Goal: Information Seeking & Learning: Learn about a topic

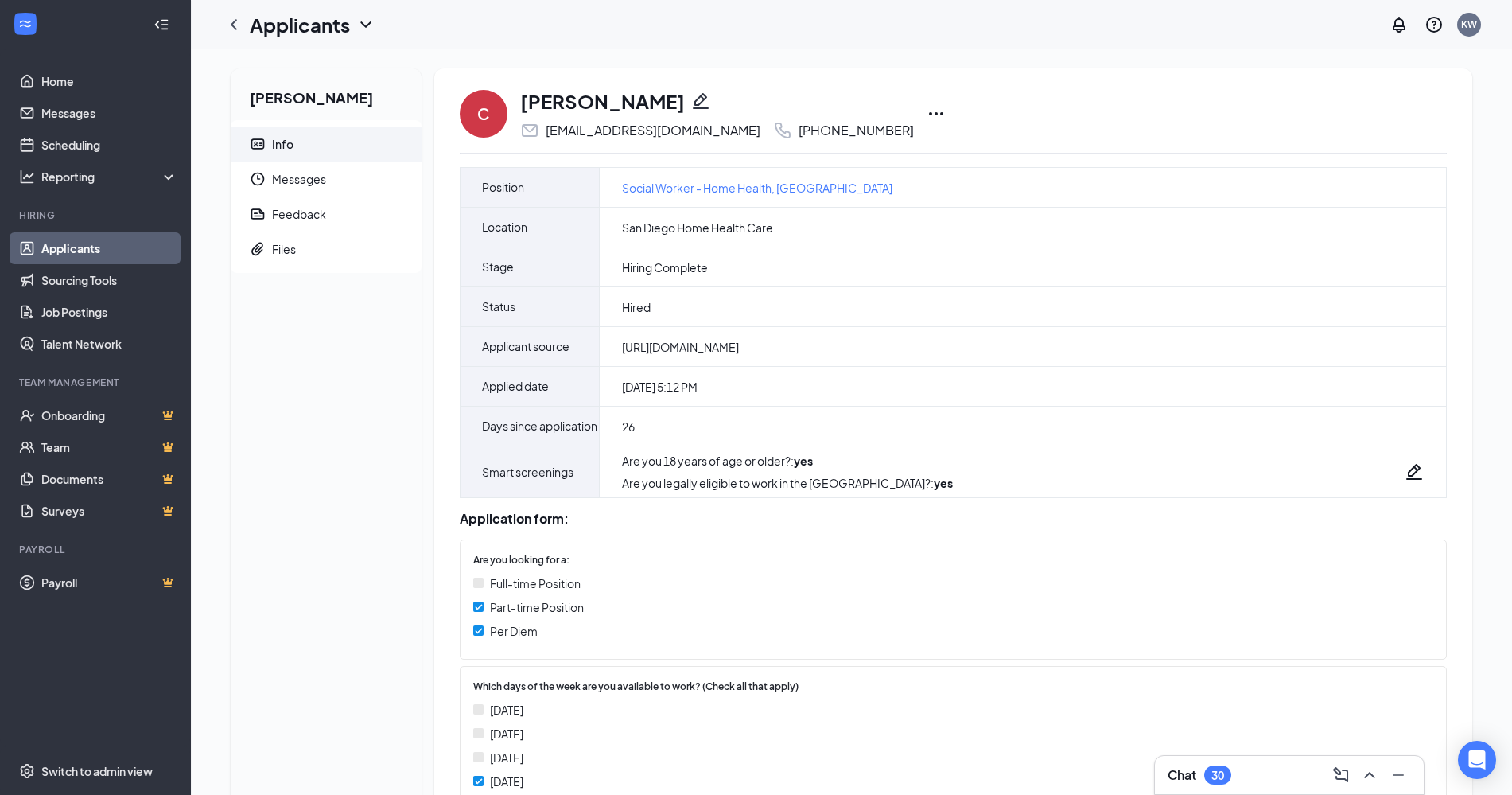
click at [927, 111] on icon "Ellipses" at bounding box center [936, 114] width 19 height 19
click at [229, 22] on icon "ChevronLeft" at bounding box center [234, 24] width 19 height 19
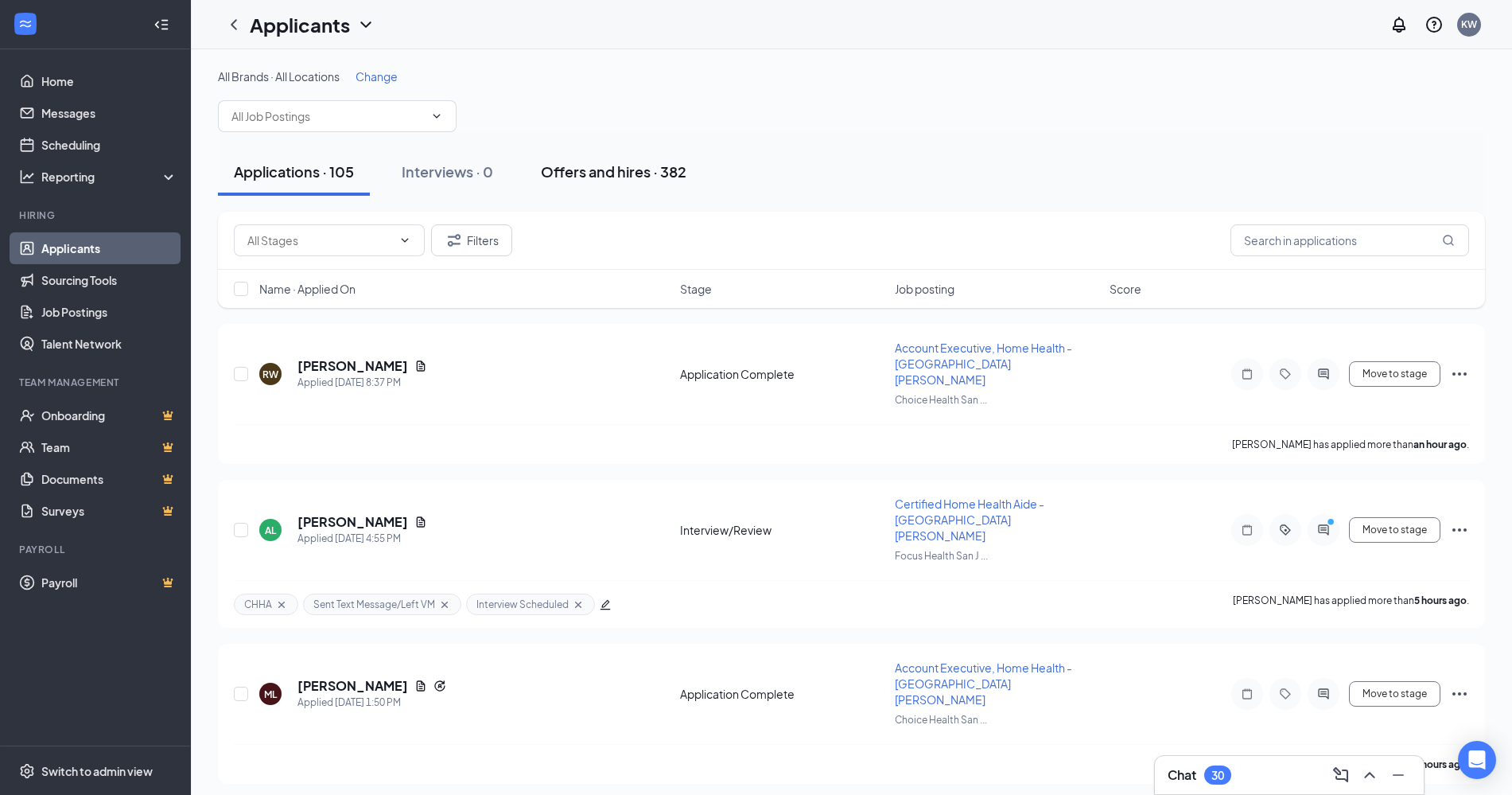
click at [667, 165] on div "Offers and hires · 382" at bounding box center [614, 172] width 146 height 20
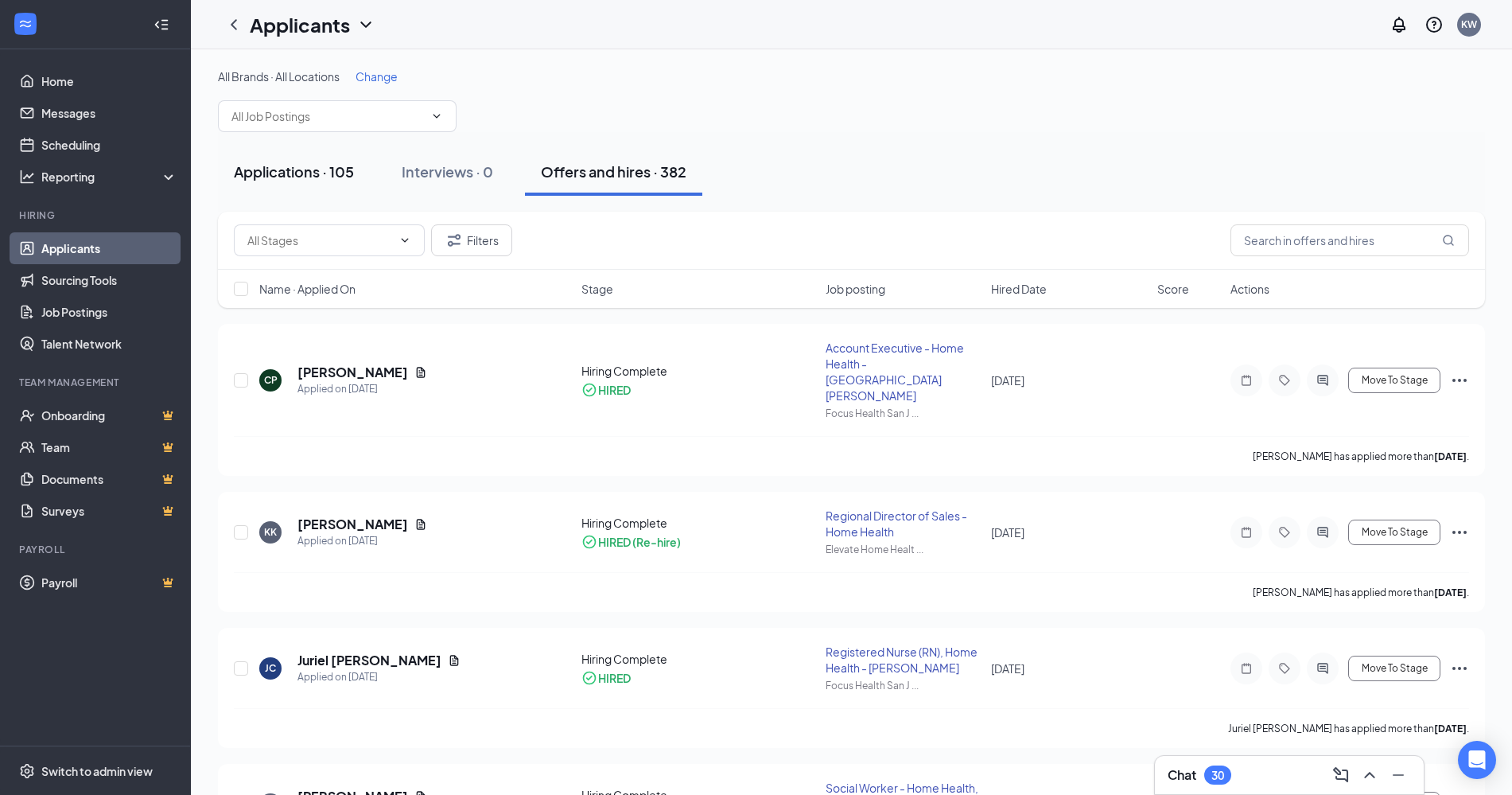
click at [308, 170] on div "Applications · 105" at bounding box center [293, 172] width 120 height 20
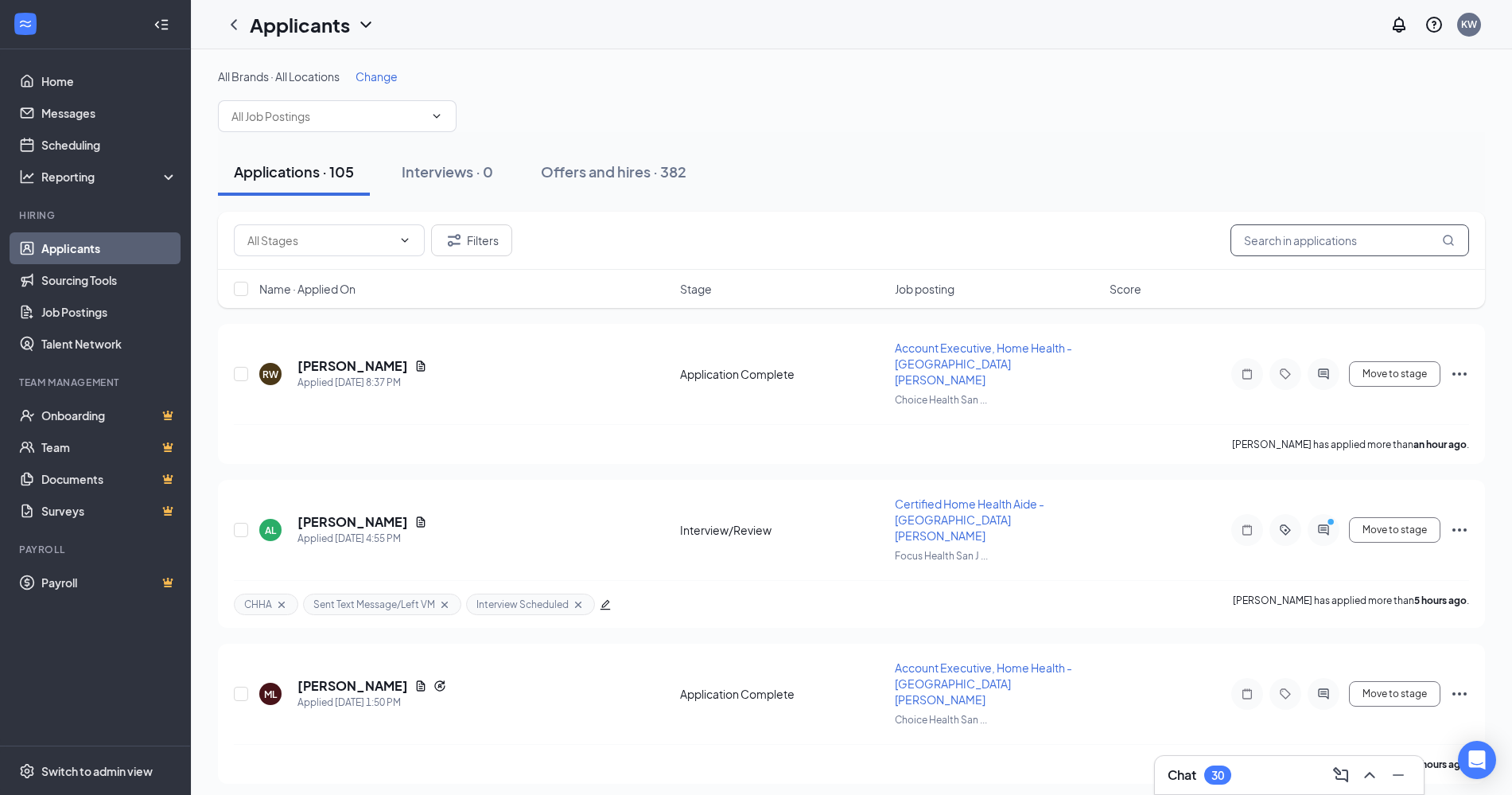
click at [1264, 240] on input "text" at bounding box center [1350, 240] width 239 height 32
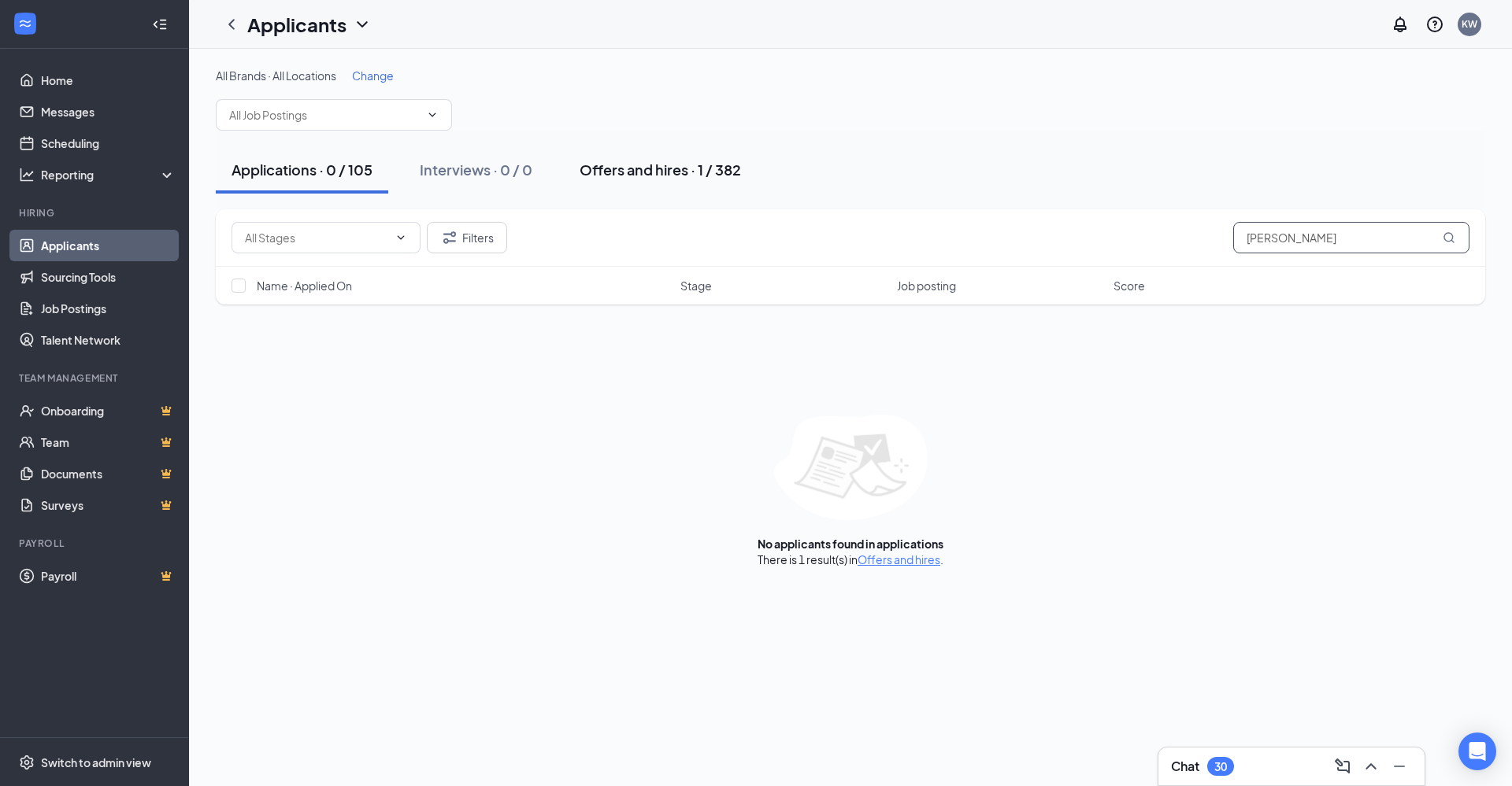
type input "[PERSON_NAME]"
click at [717, 170] on div "Offers and hires · 1 / 382" at bounding box center [660, 170] width 162 height 20
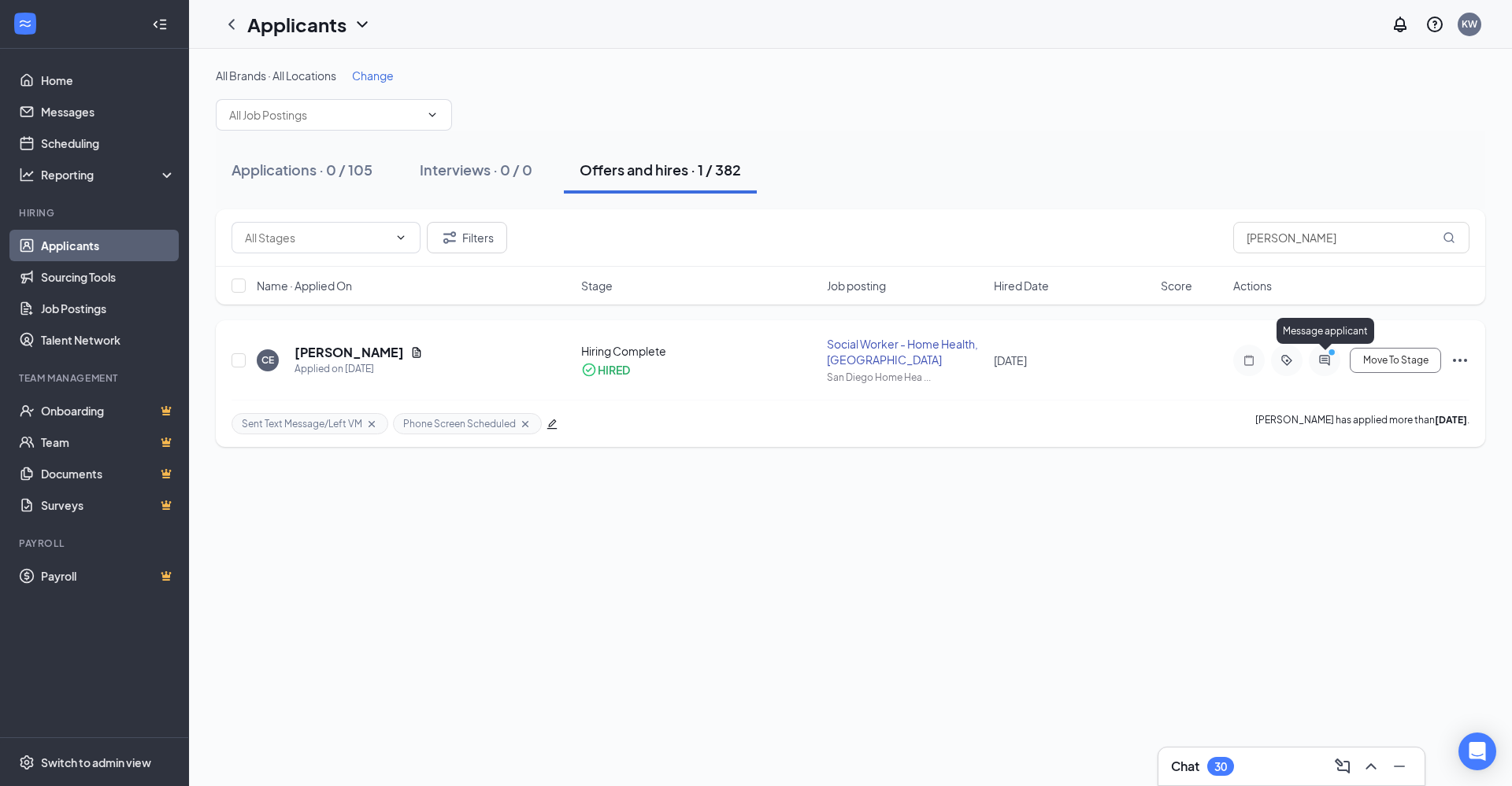
click at [1319, 357] on icon "ActiveChat" at bounding box center [1323, 360] width 10 height 10
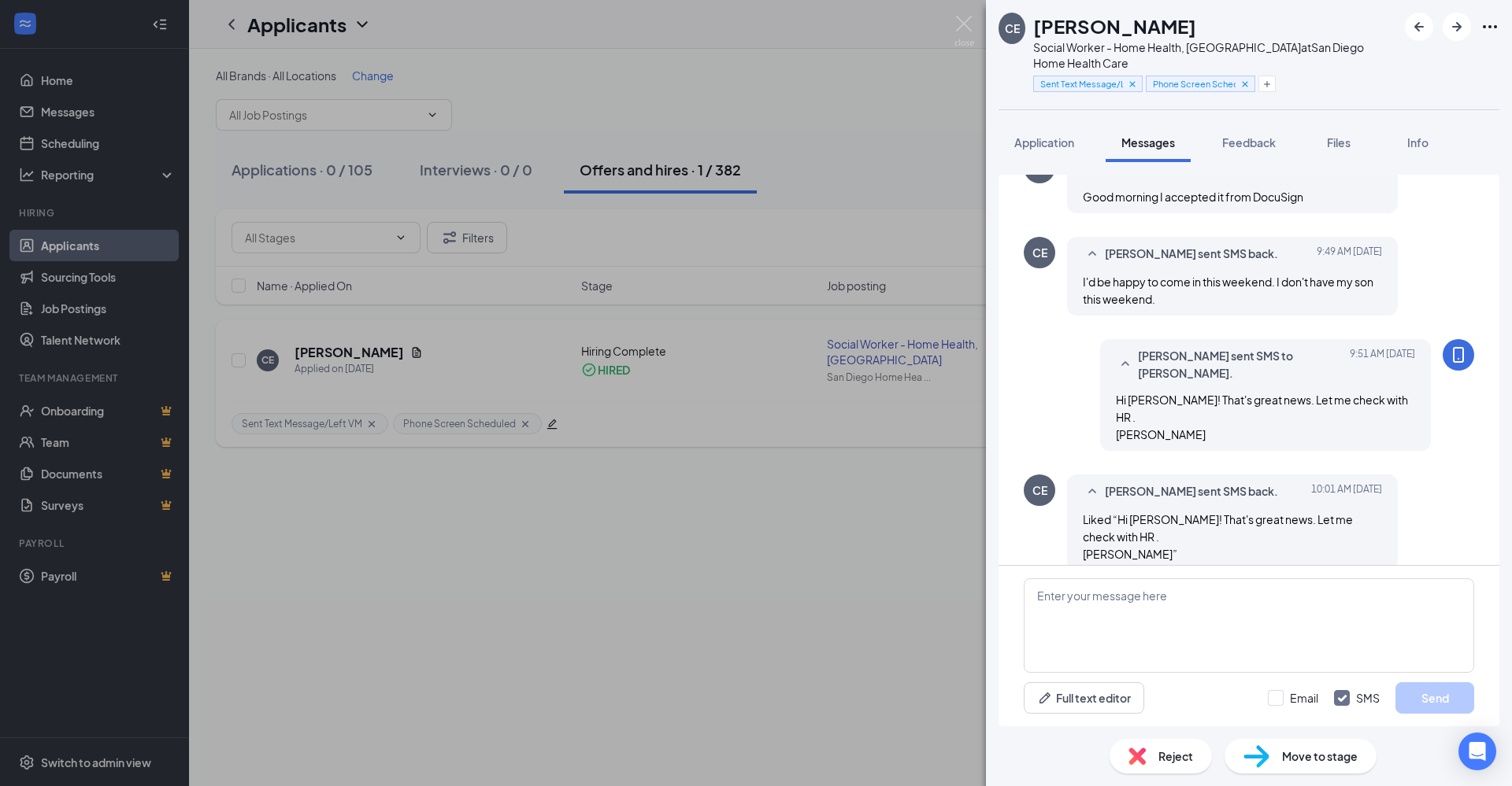
scroll to position [516, 0]
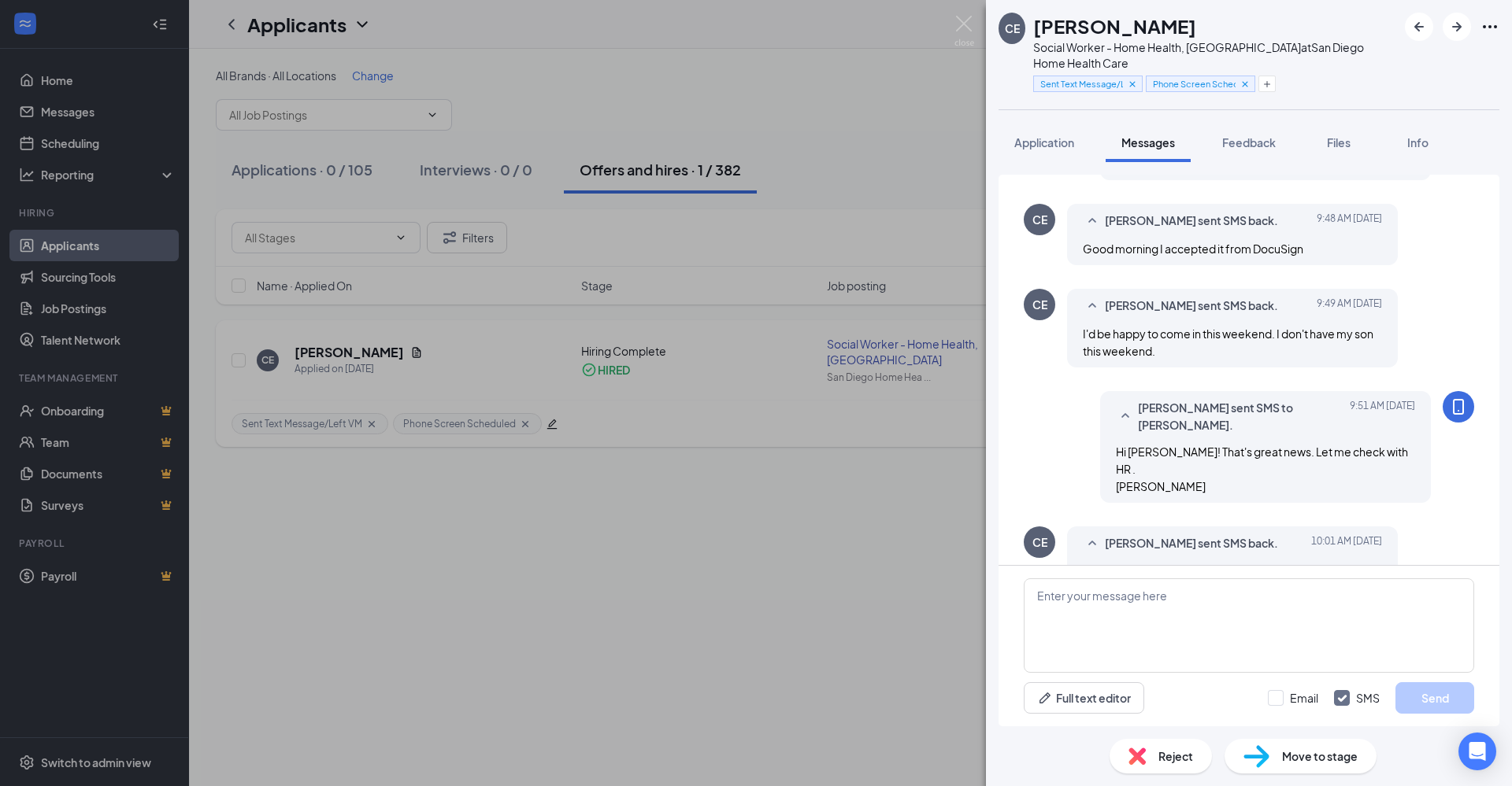
scroll to position [460, 0]
click at [905, 573] on div "CE [PERSON_NAME] Social Worker - Home Health, [GEOGRAPHIC_DATA] at [GEOGRAPHIC_…" at bounding box center [756, 393] width 1512 height 786
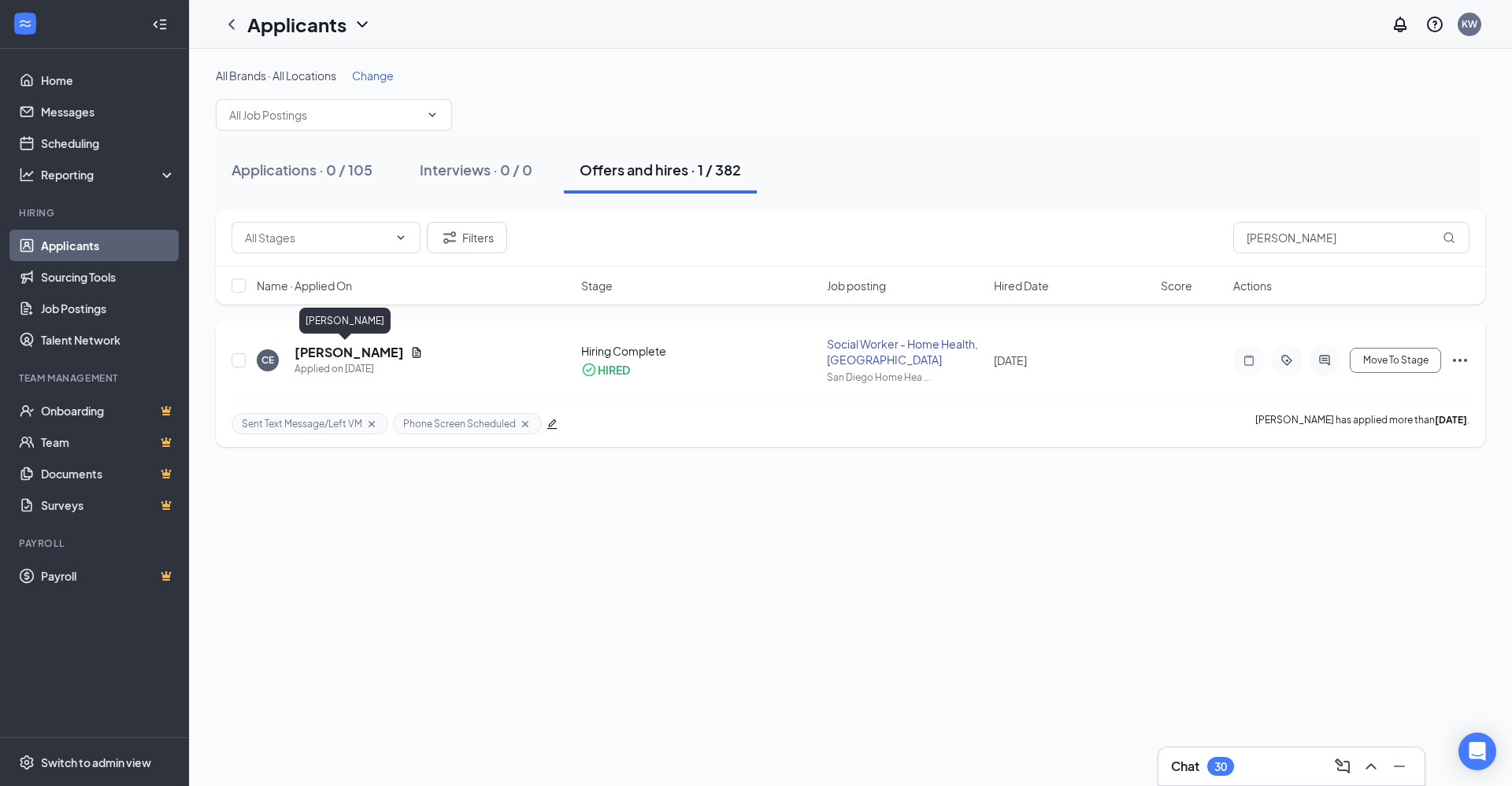
click at [340, 348] on h5 "[PERSON_NAME]" at bounding box center [348, 352] width 109 height 17
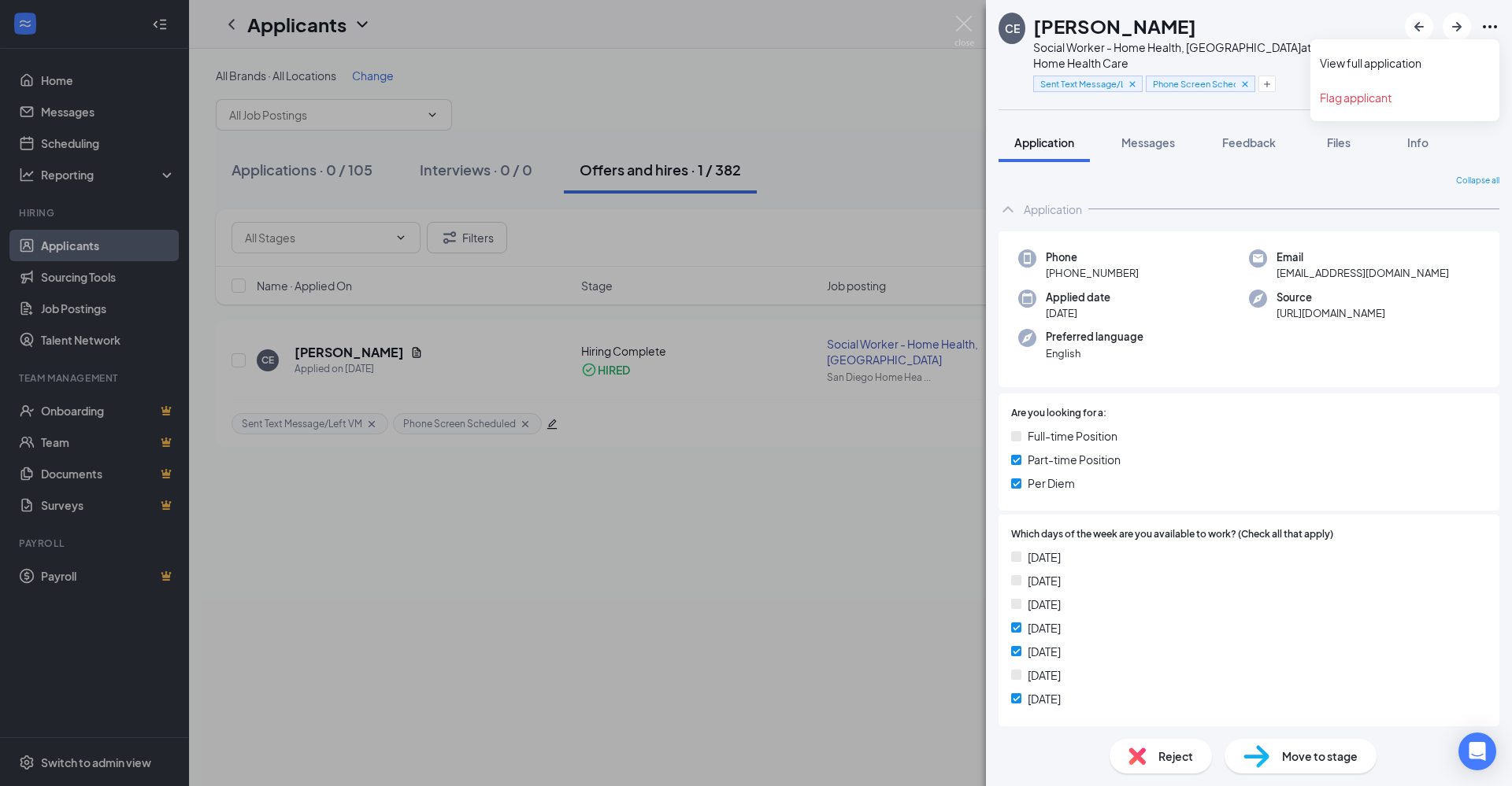
click at [1488, 20] on icon "Ellipses" at bounding box center [1489, 26] width 19 height 19
click at [1226, 201] on div "Application" at bounding box center [1248, 209] width 501 height 31
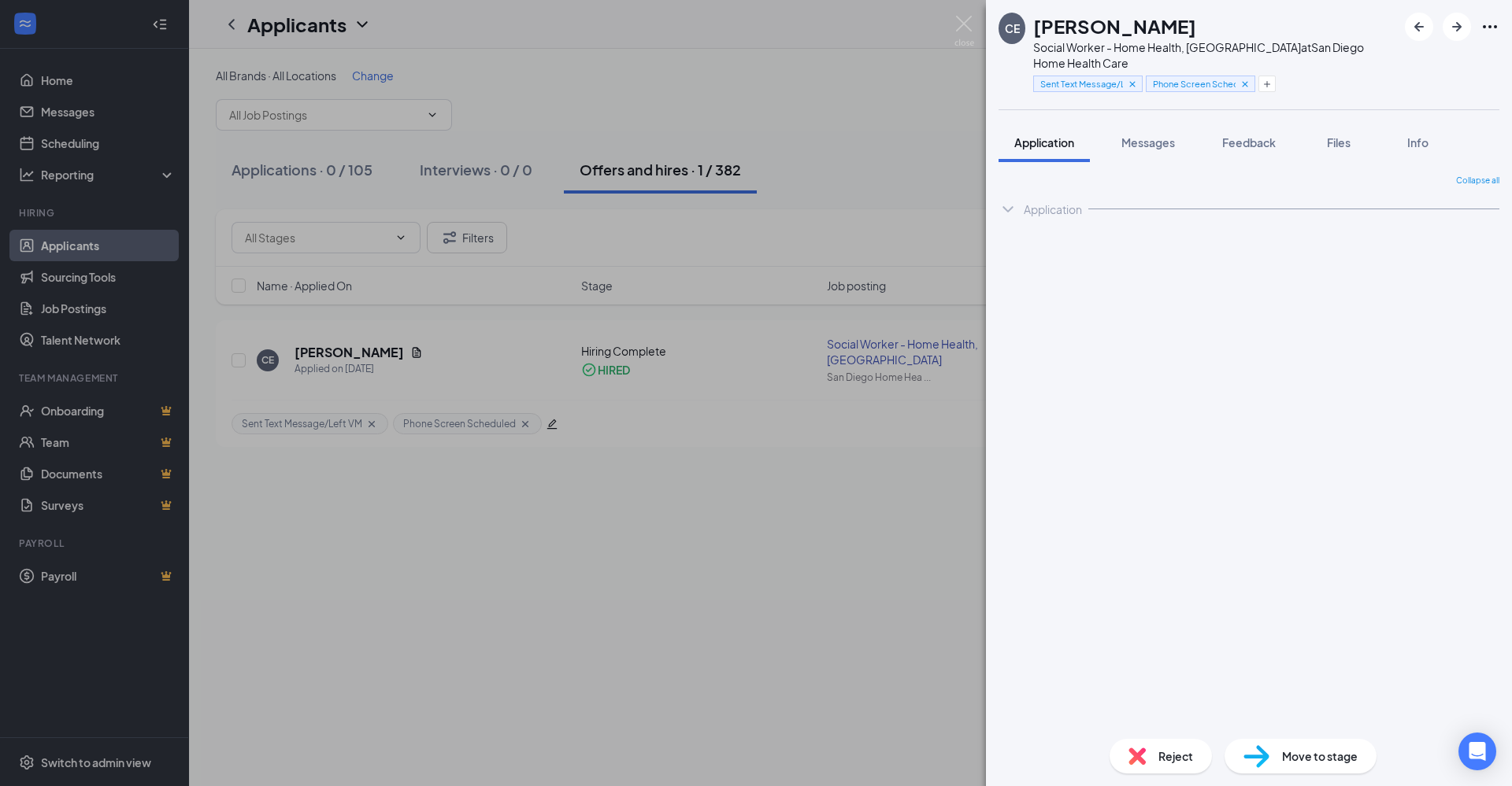
click at [1226, 201] on div "Application" at bounding box center [1248, 209] width 501 height 31
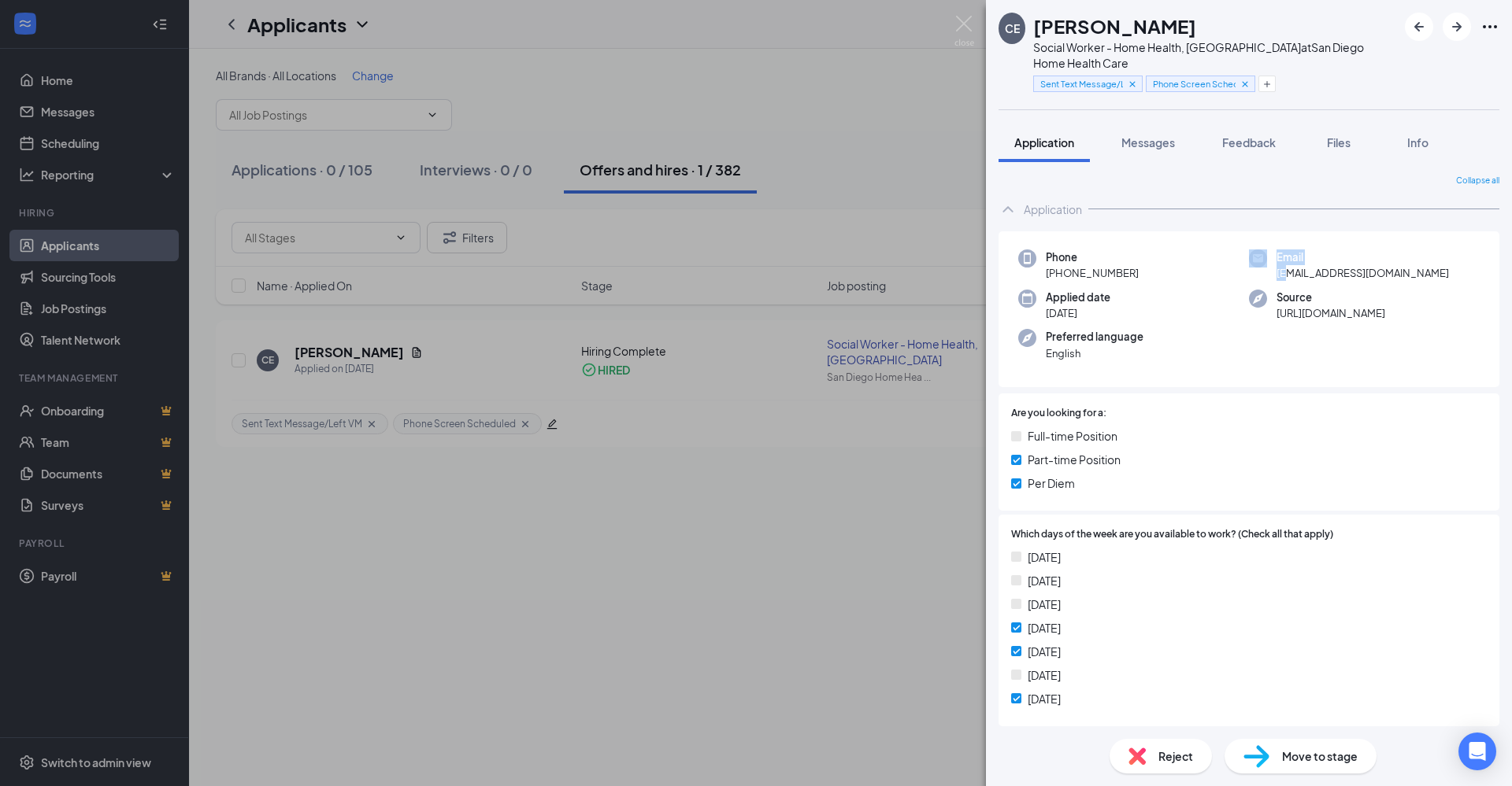
drag, startPoint x: 1277, startPoint y: 273, endPoint x: 1248, endPoint y: 257, distance: 33.1
click at [1249, 257] on div "Email [EMAIL_ADDRESS][DOMAIN_NAME]" at bounding box center [1364, 265] width 230 height 32
click at [1249, 257] on img at bounding box center [1258, 258] width 18 height 18
click at [1250, 393] on div "Are you looking for a: Full-time Position Part-time Position Per Diem" at bounding box center [1248, 452] width 501 height 117
click at [781, 534] on div "CE [PERSON_NAME] Social Worker - Home Health, [GEOGRAPHIC_DATA] at [GEOGRAPHIC_…" at bounding box center [756, 393] width 1512 height 786
